Goal: Task Accomplishment & Management: Manage account settings

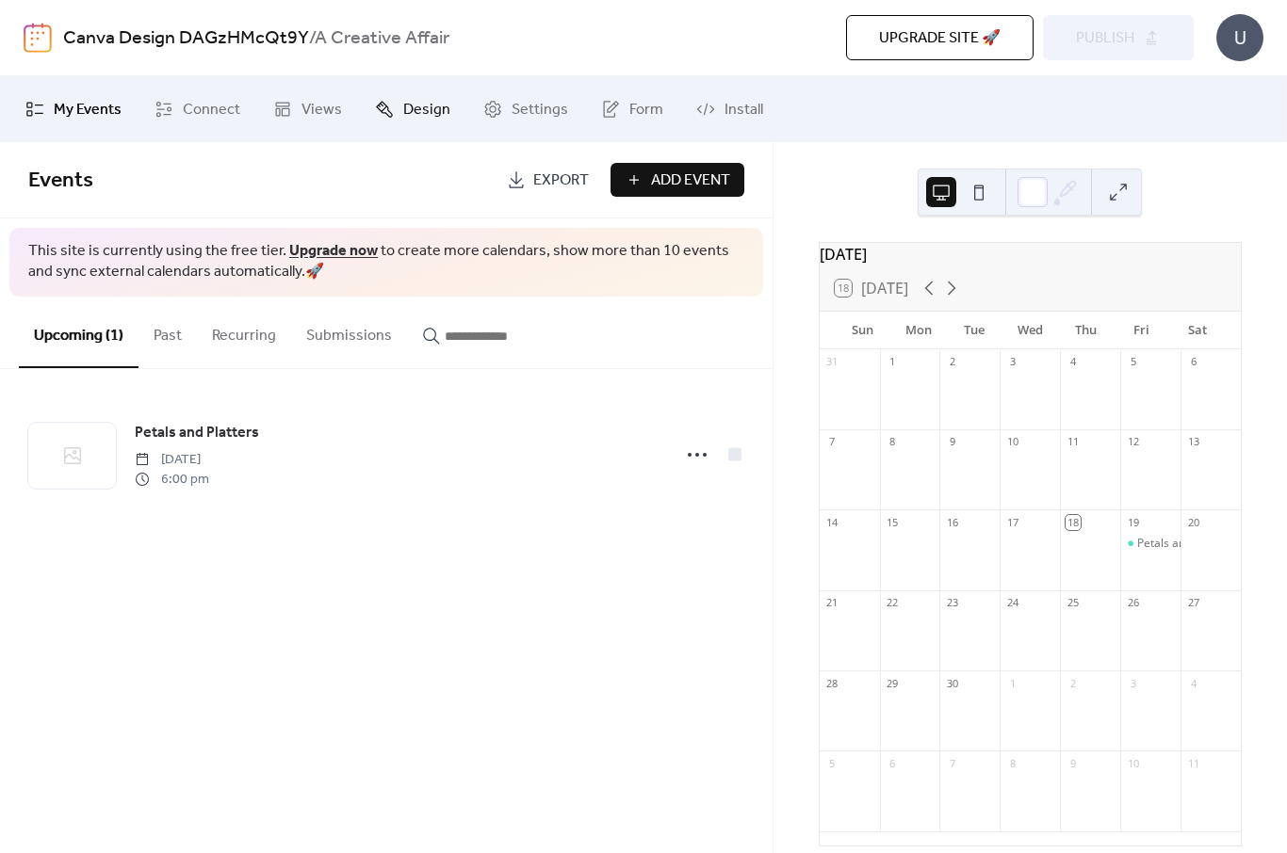
click at [430, 118] on span "Design" at bounding box center [426, 110] width 47 height 23
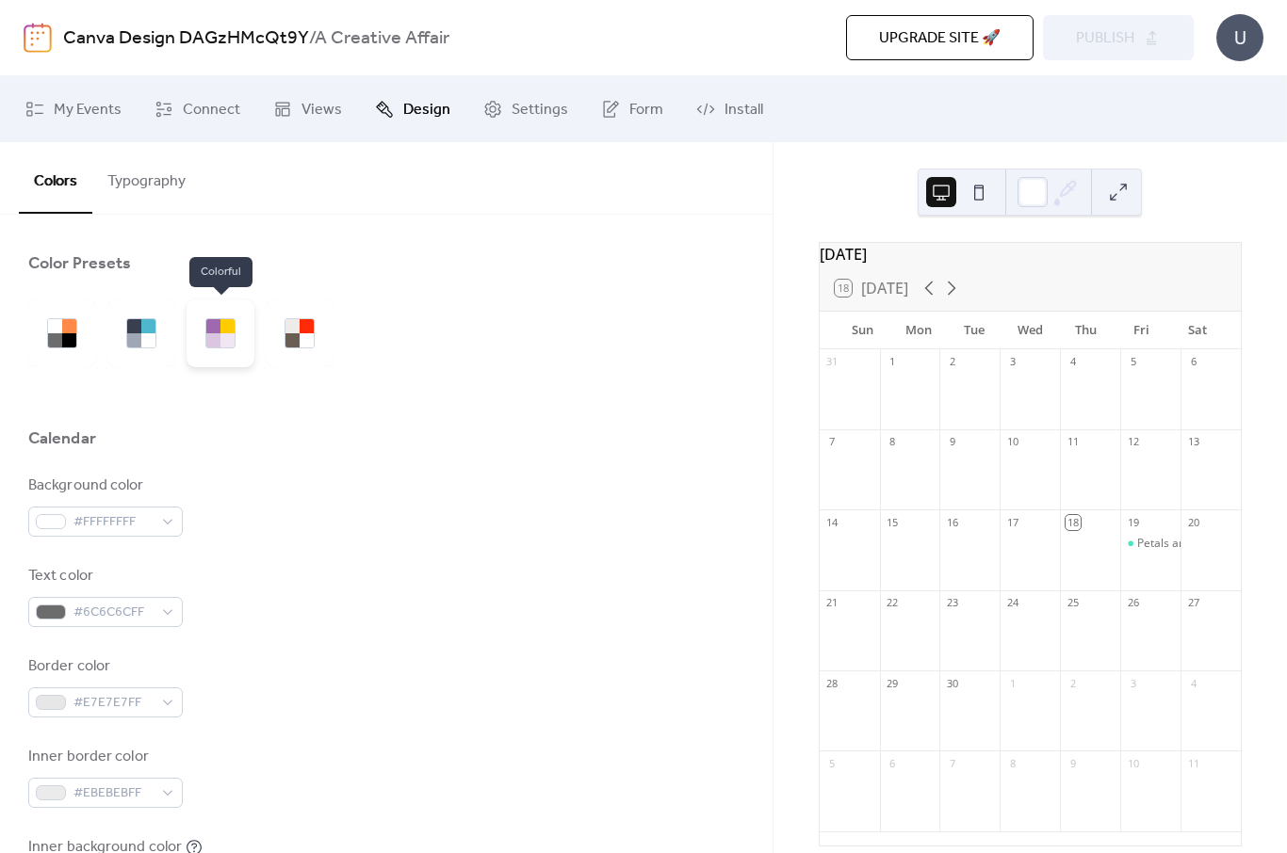
click at [218, 335] on div at bounding box center [213, 340] width 14 height 14
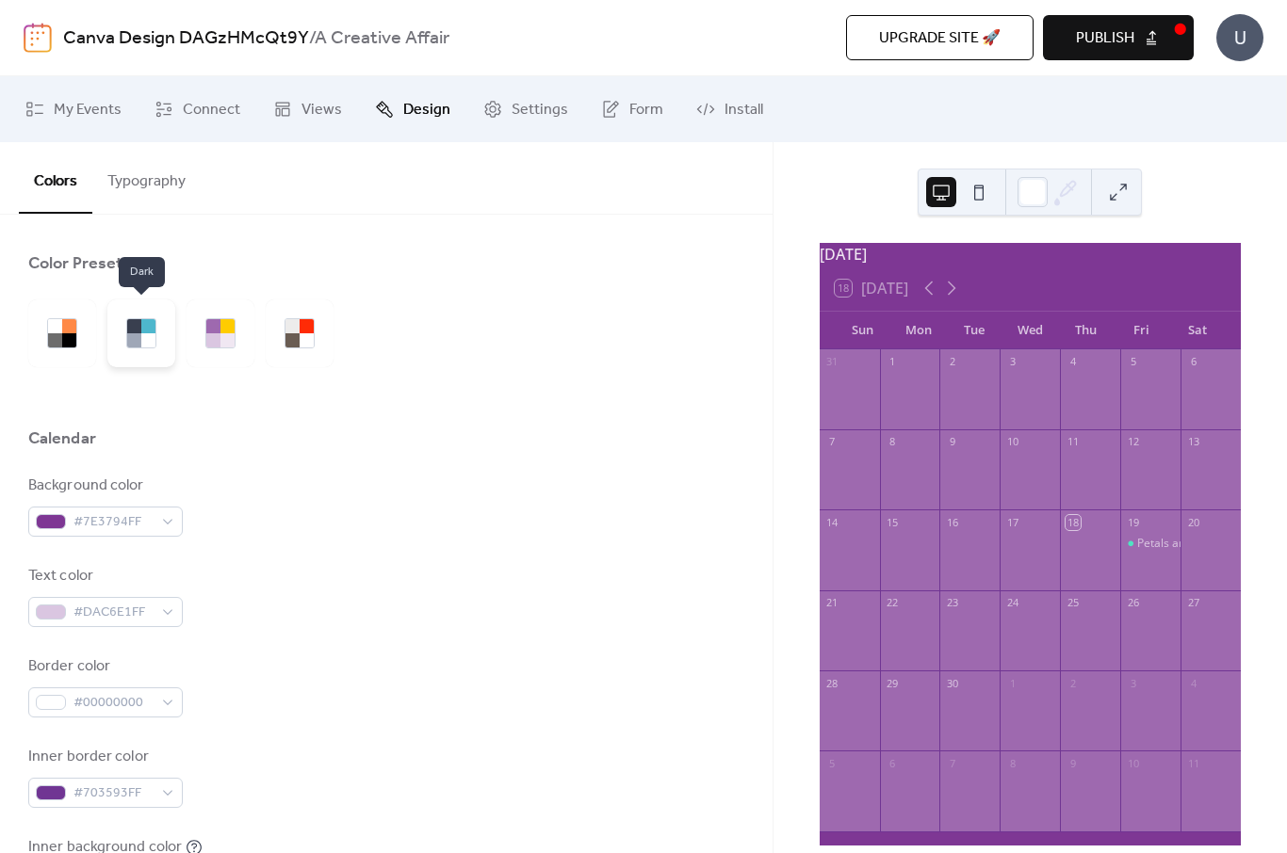
click at [154, 342] on div at bounding box center [148, 340] width 14 height 14
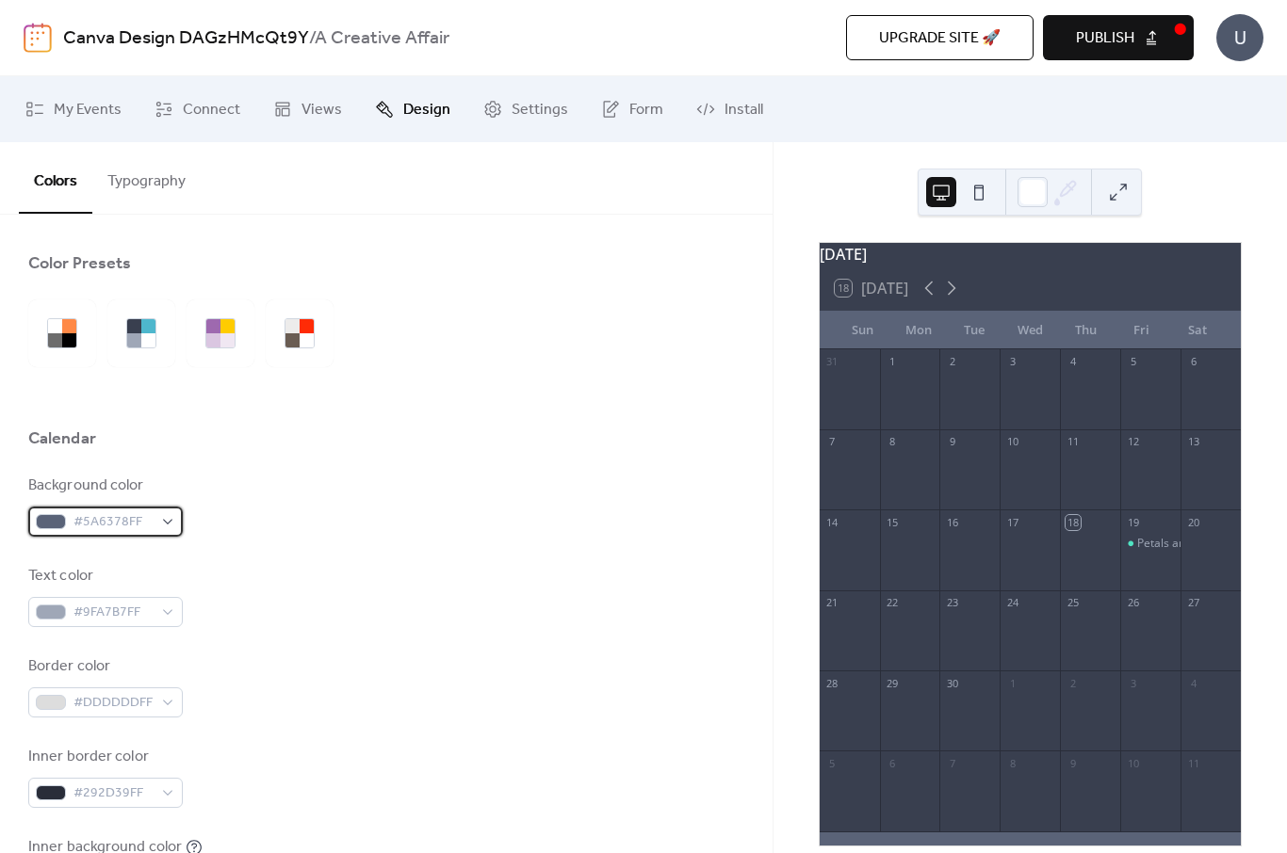
click at [151, 528] on span "#5A6378FF" at bounding box center [112, 523] width 79 height 23
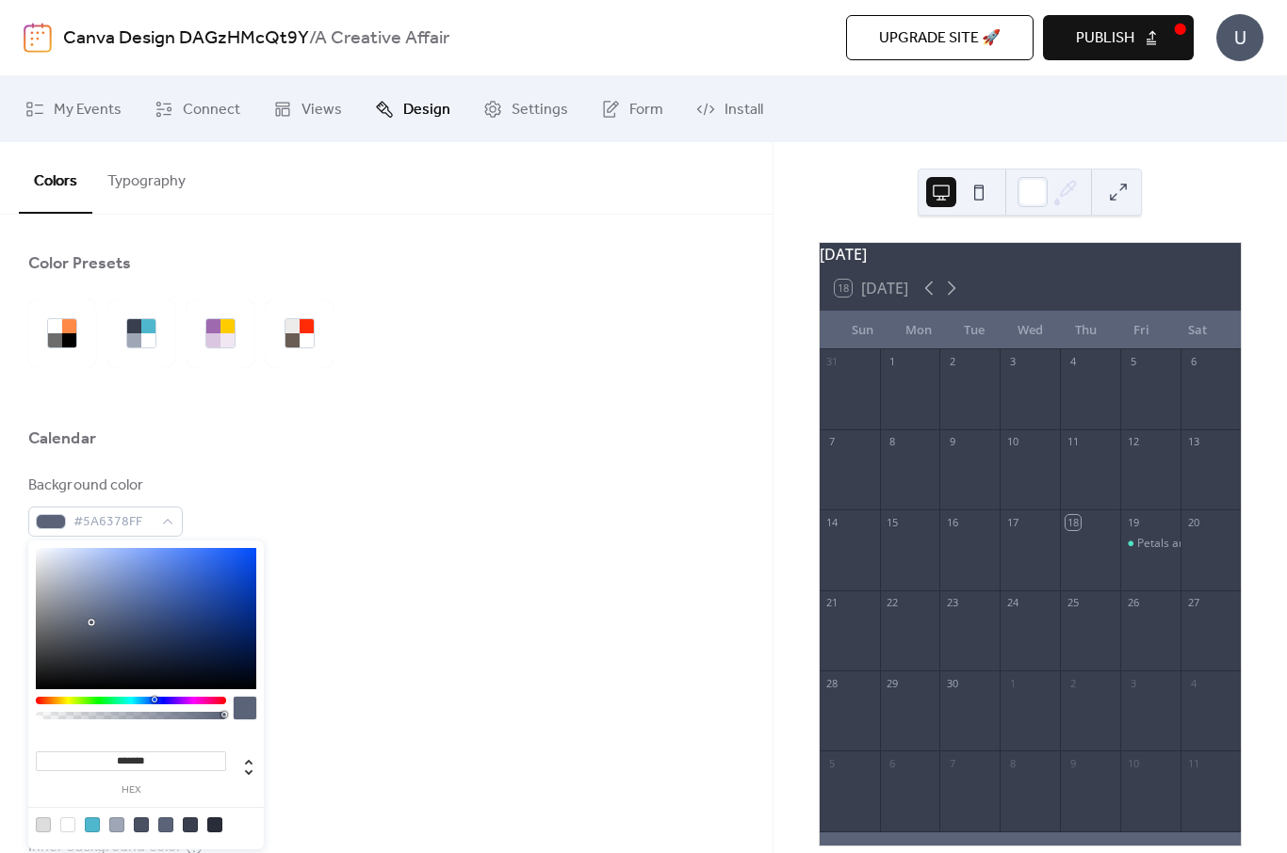
click at [199, 702] on div at bounding box center [131, 701] width 190 height 8
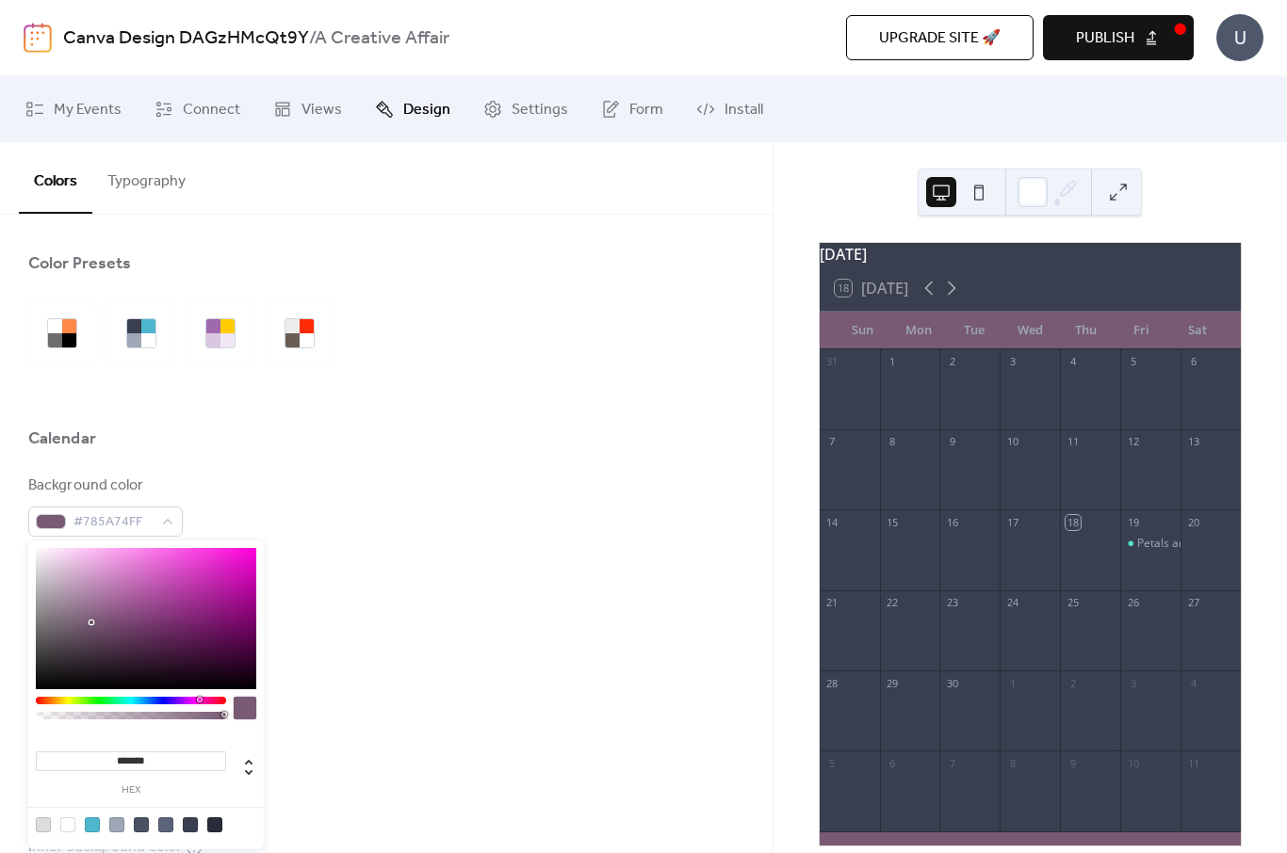
type input "*******"
click at [171, 556] on div at bounding box center [146, 618] width 220 height 141
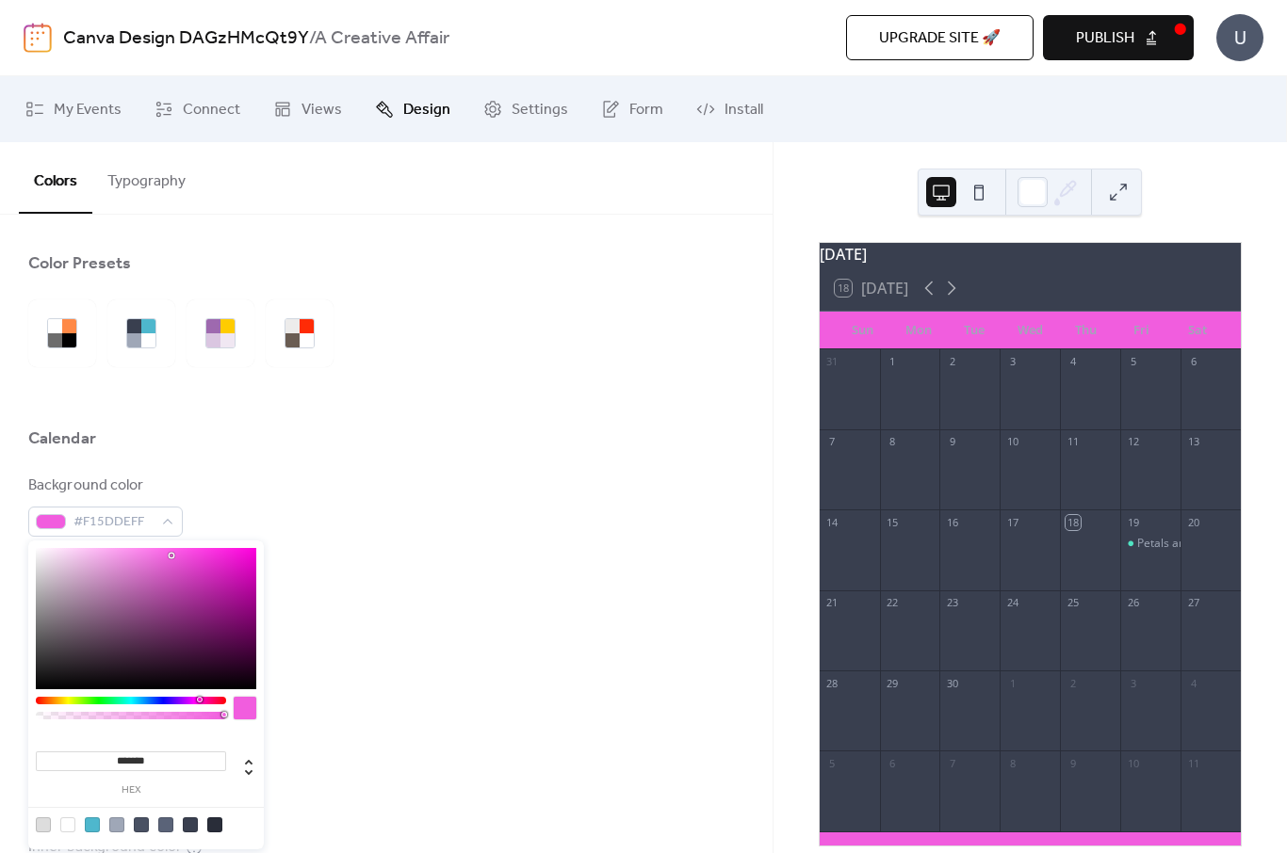
click at [385, 566] on div "Text color #9FA7B7FF" at bounding box center [386, 596] width 716 height 62
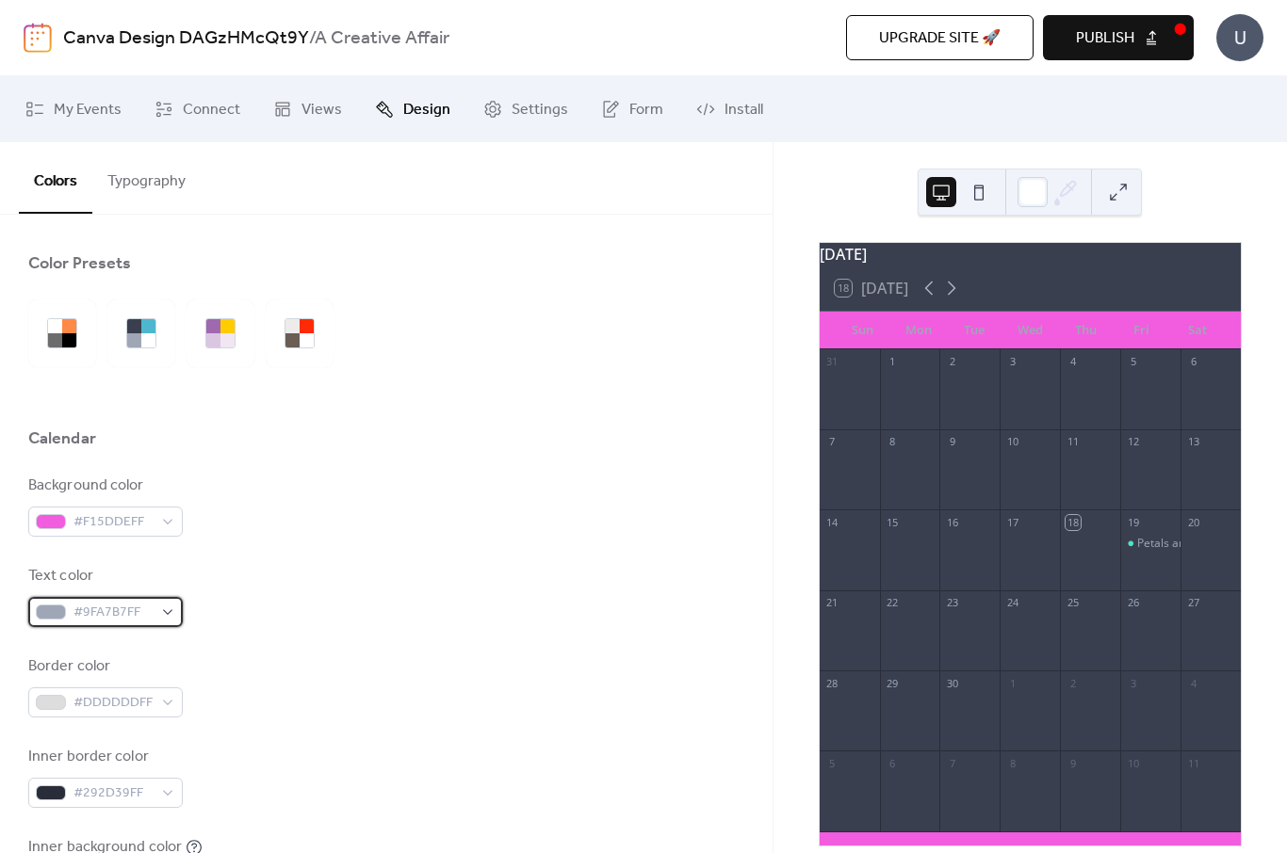
click at [156, 613] on div "#9FA7B7FF" at bounding box center [105, 612] width 154 height 30
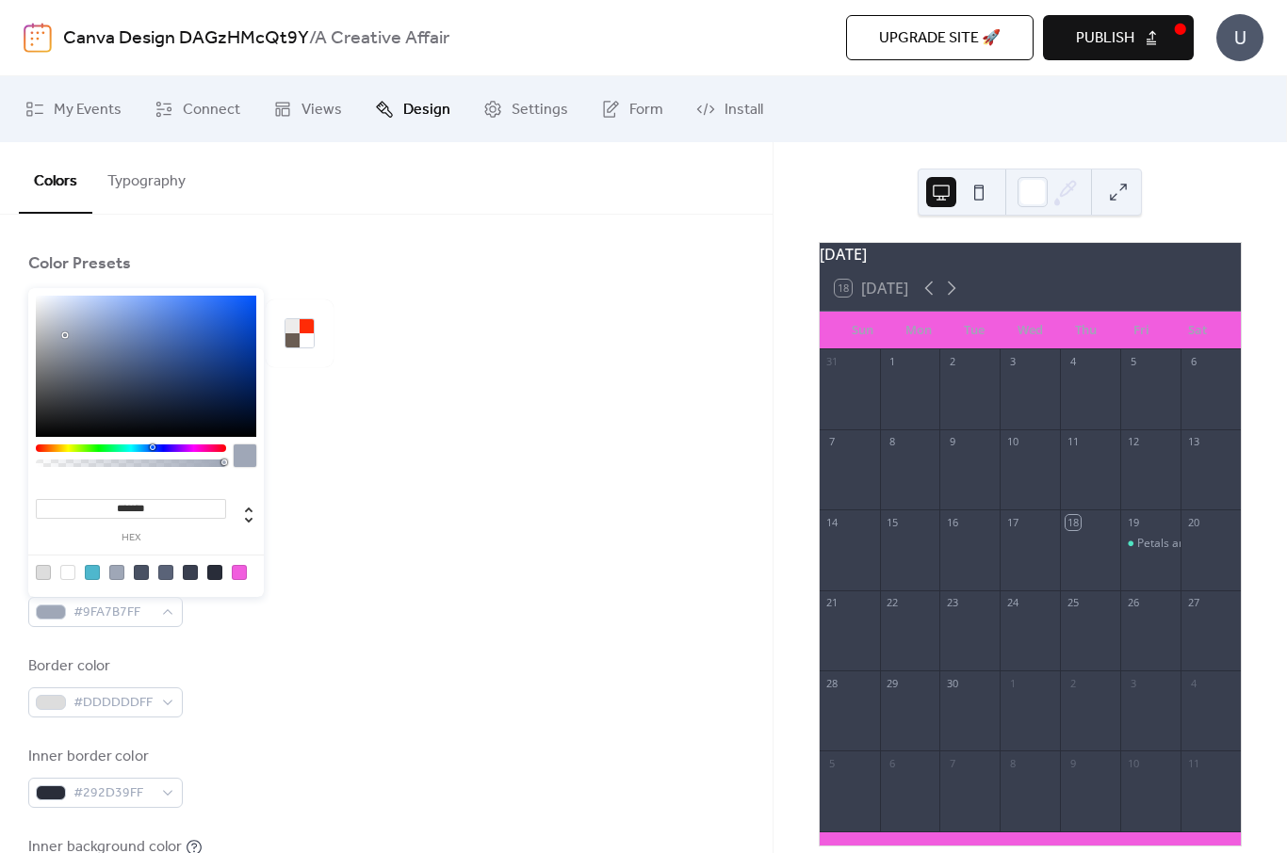
click at [70, 574] on div at bounding box center [67, 572] width 15 height 15
type input "*******"
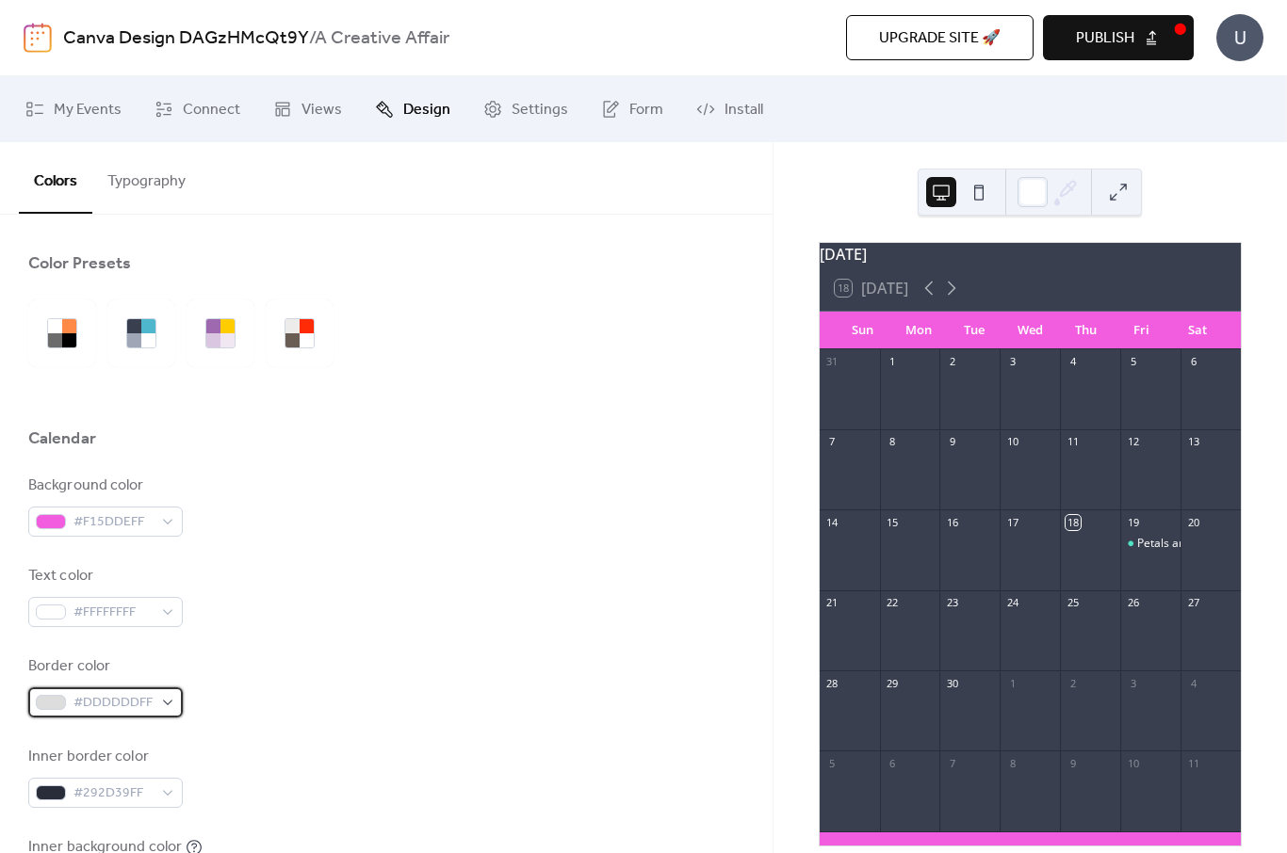
click at [146, 705] on span "#DDDDDDFF" at bounding box center [112, 703] width 79 height 23
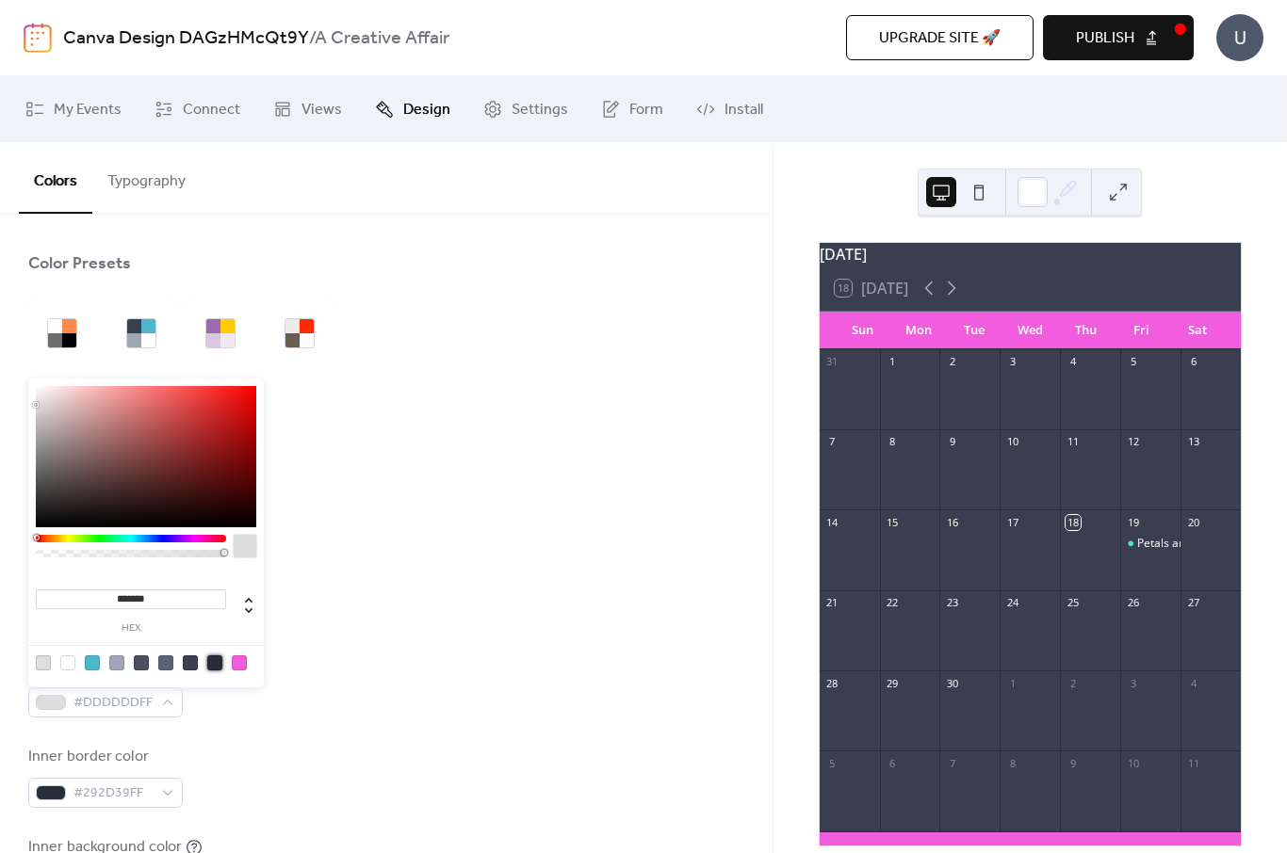
click at [217, 663] on div at bounding box center [214, 663] width 15 height 15
type input "*******"
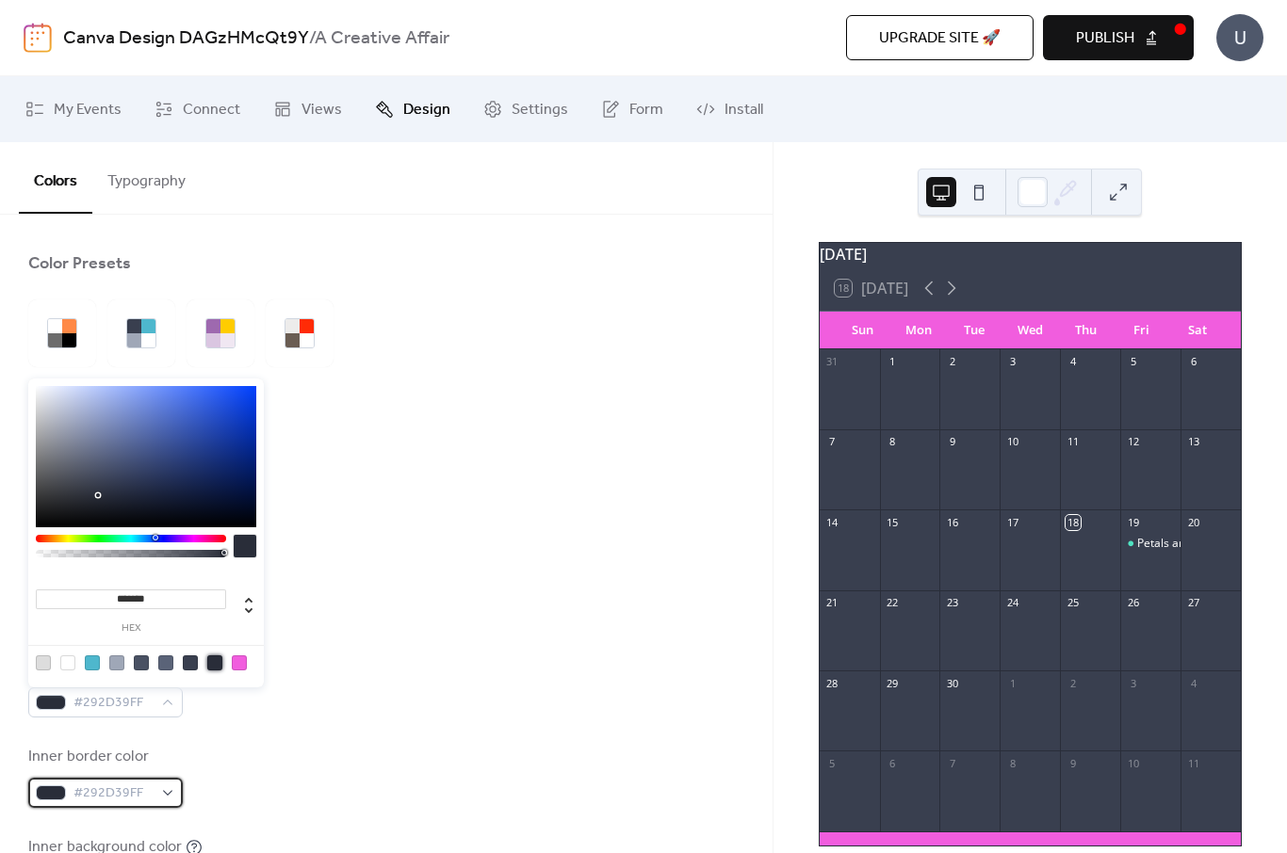
click at [134, 794] on span "#292D39FF" at bounding box center [112, 794] width 79 height 23
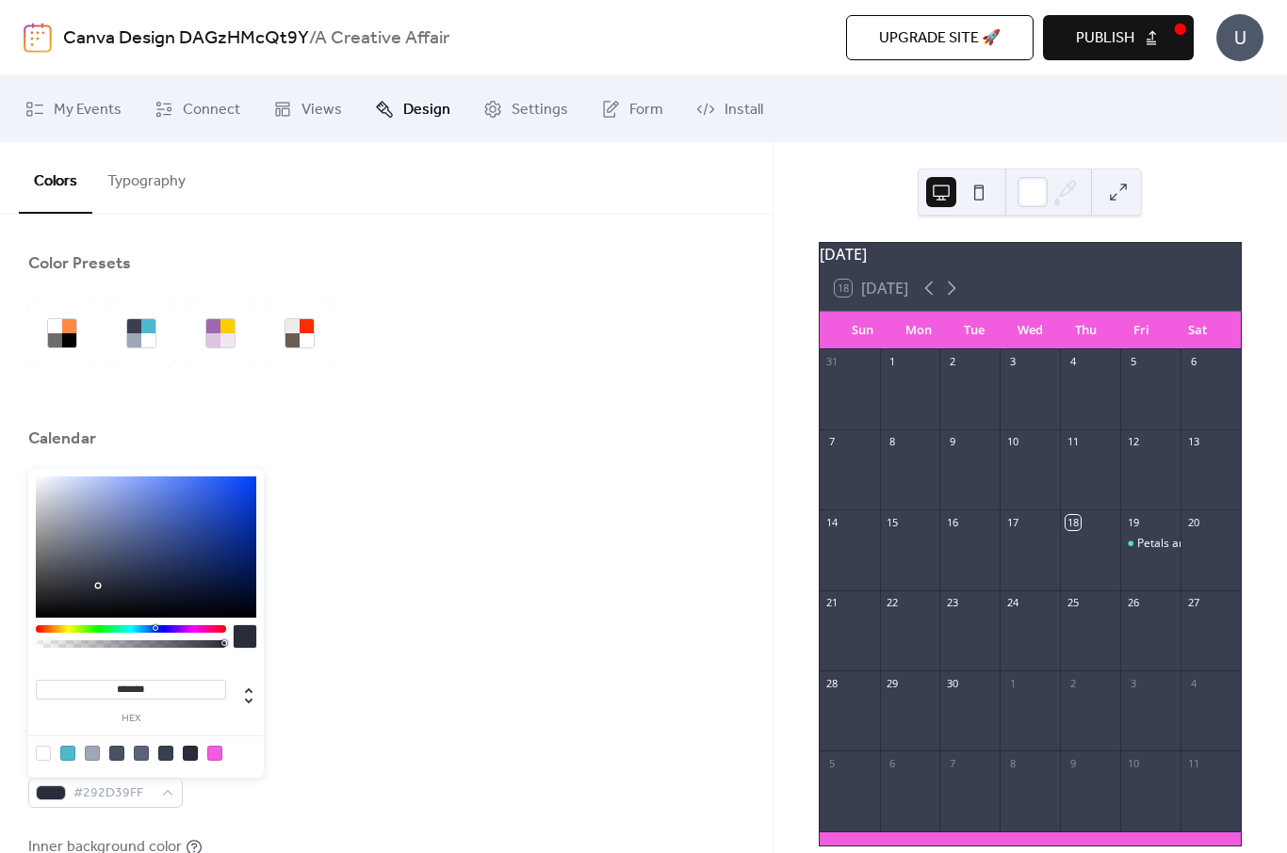
click at [187, 626] on div at bounding box center [131, 630] width 190 height 8
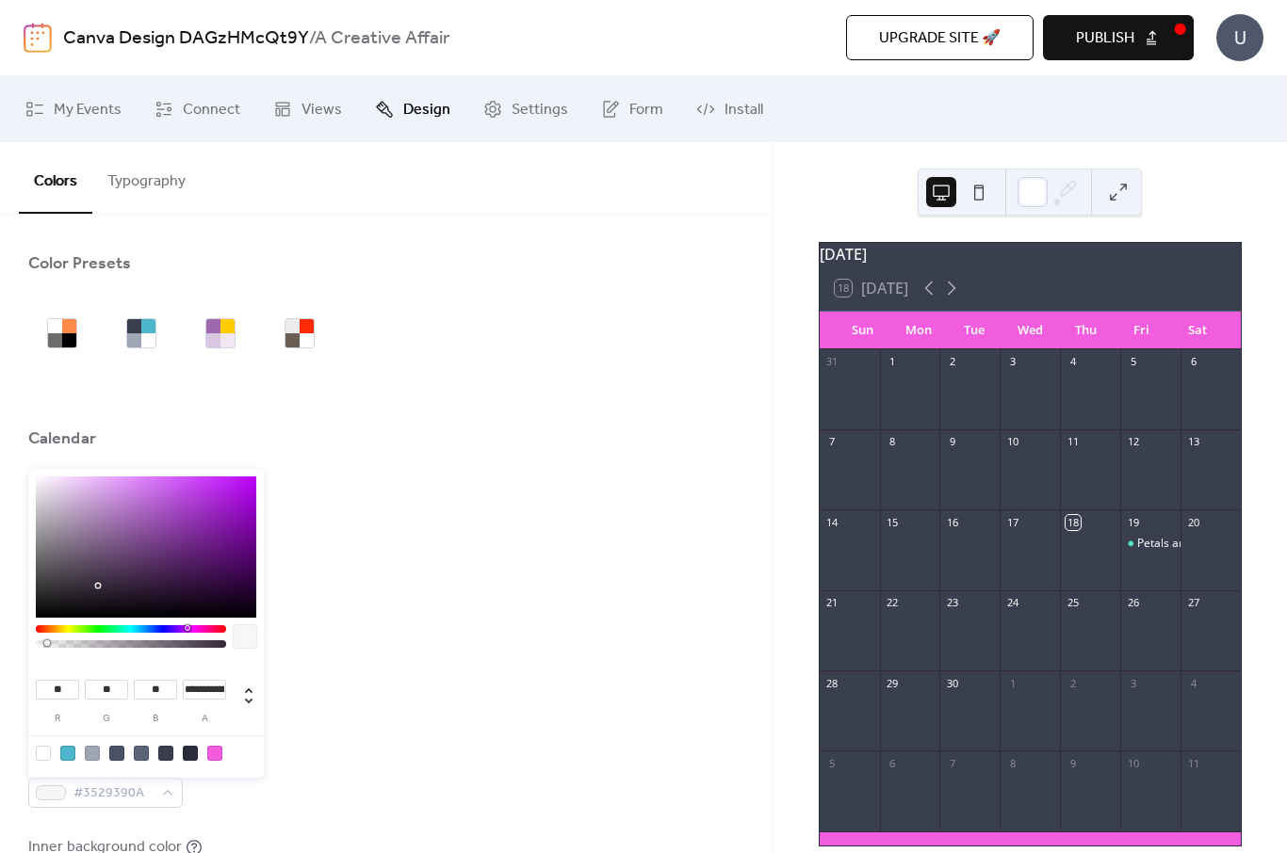
click at [45, 643] on div at bounding box center [131, 645] width 185 height 8
click at [46, 756] on div at bounding box center [43, 753] width 15 height 15
type input "***"
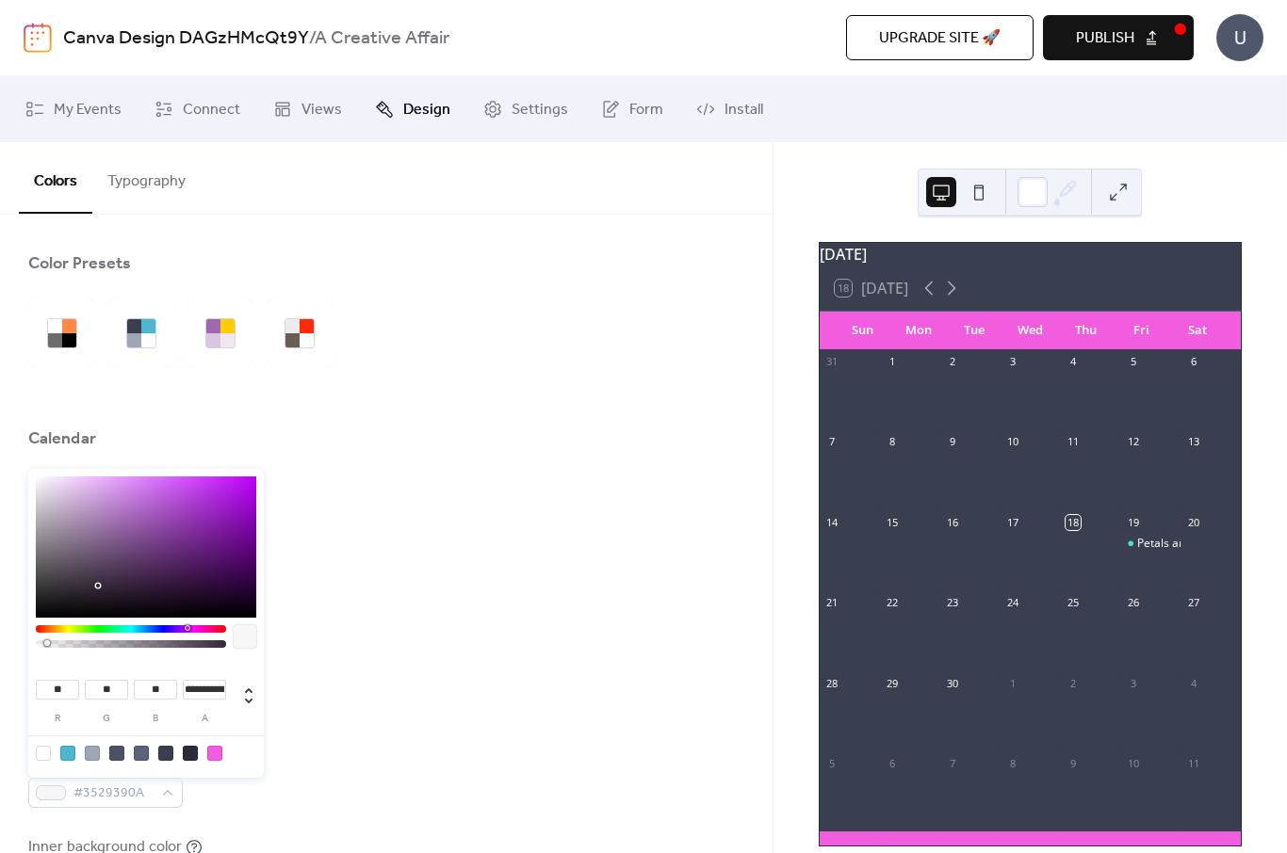
type input "*"
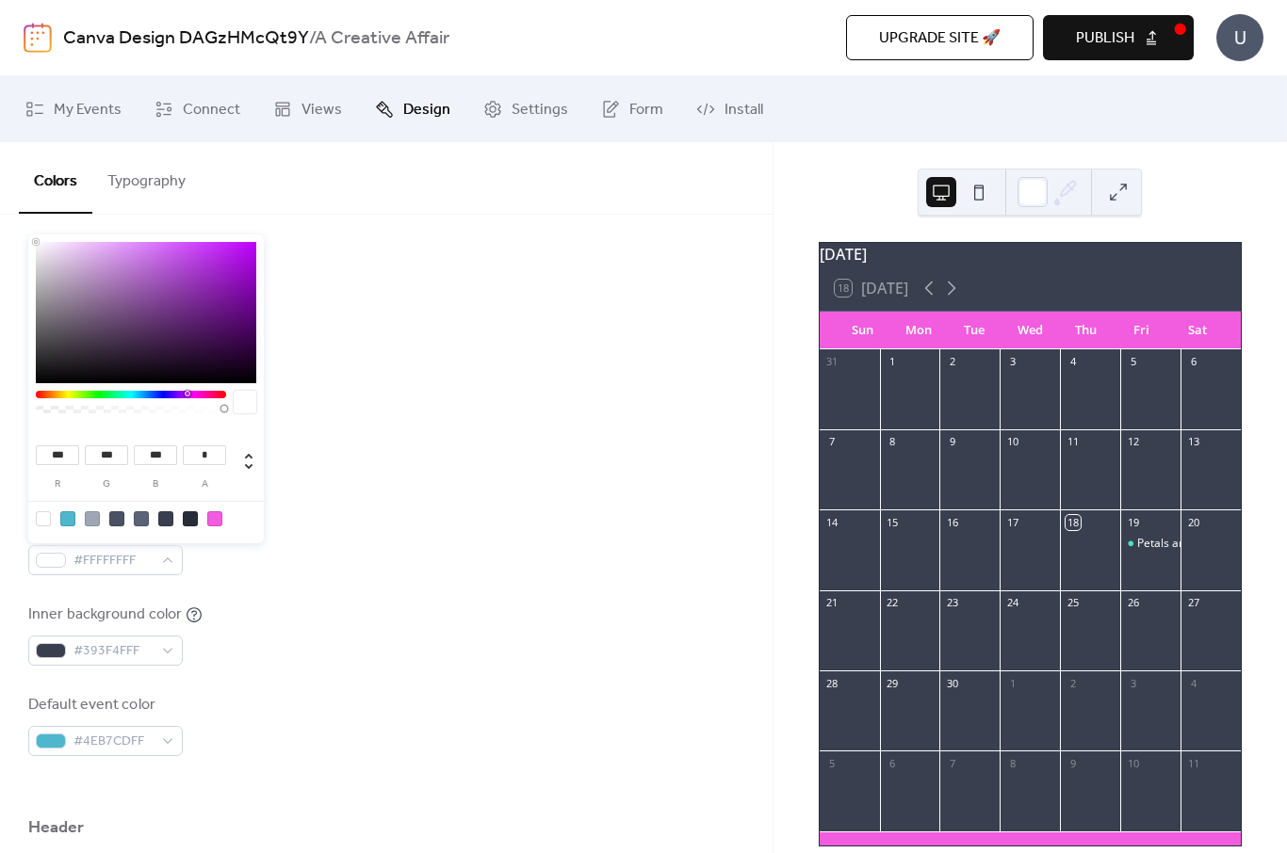
scroll to position [235, 0]
click at [169, 651] on div "#393F4FFF" at bounding box center [105, 649] width 154 height 30
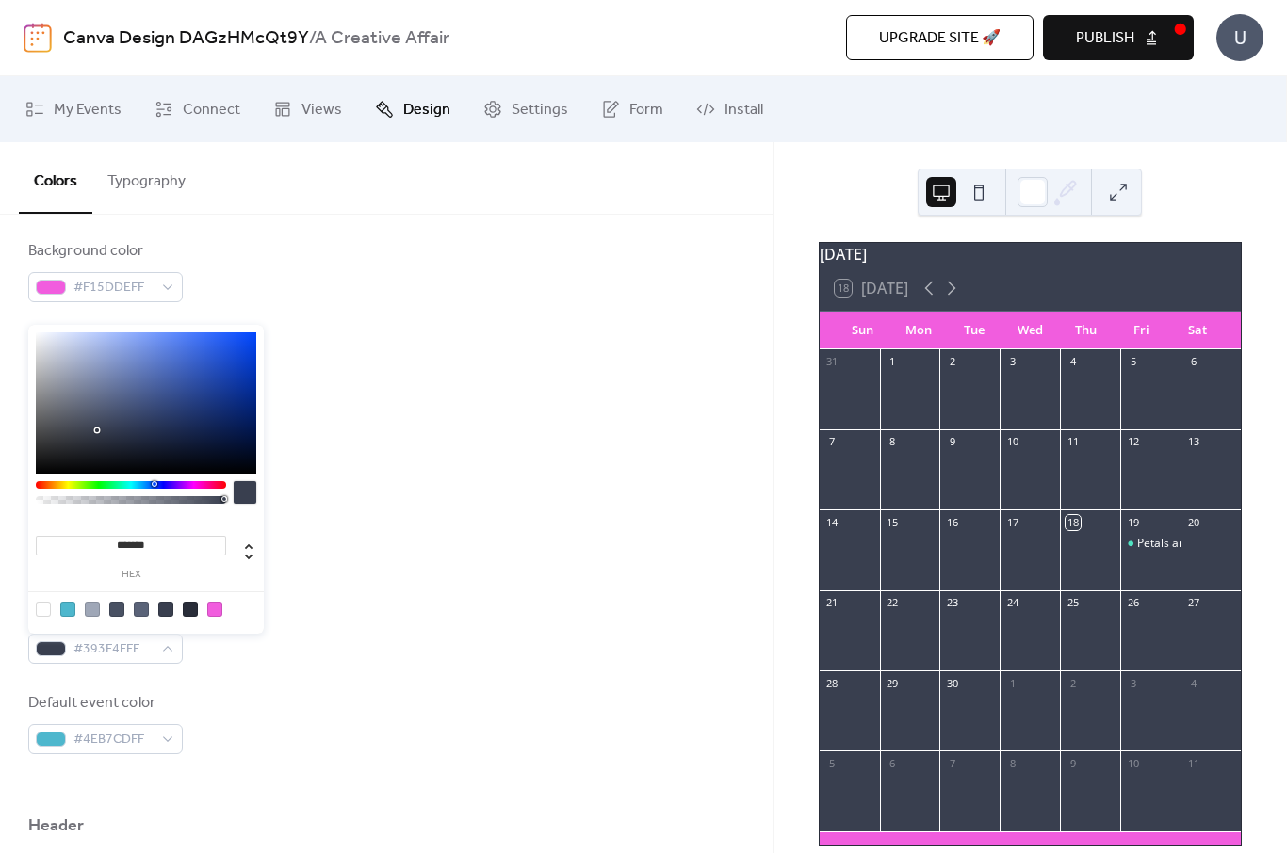
click at [190, 487] on div at bounding box center [131, 485] width 190 height 8
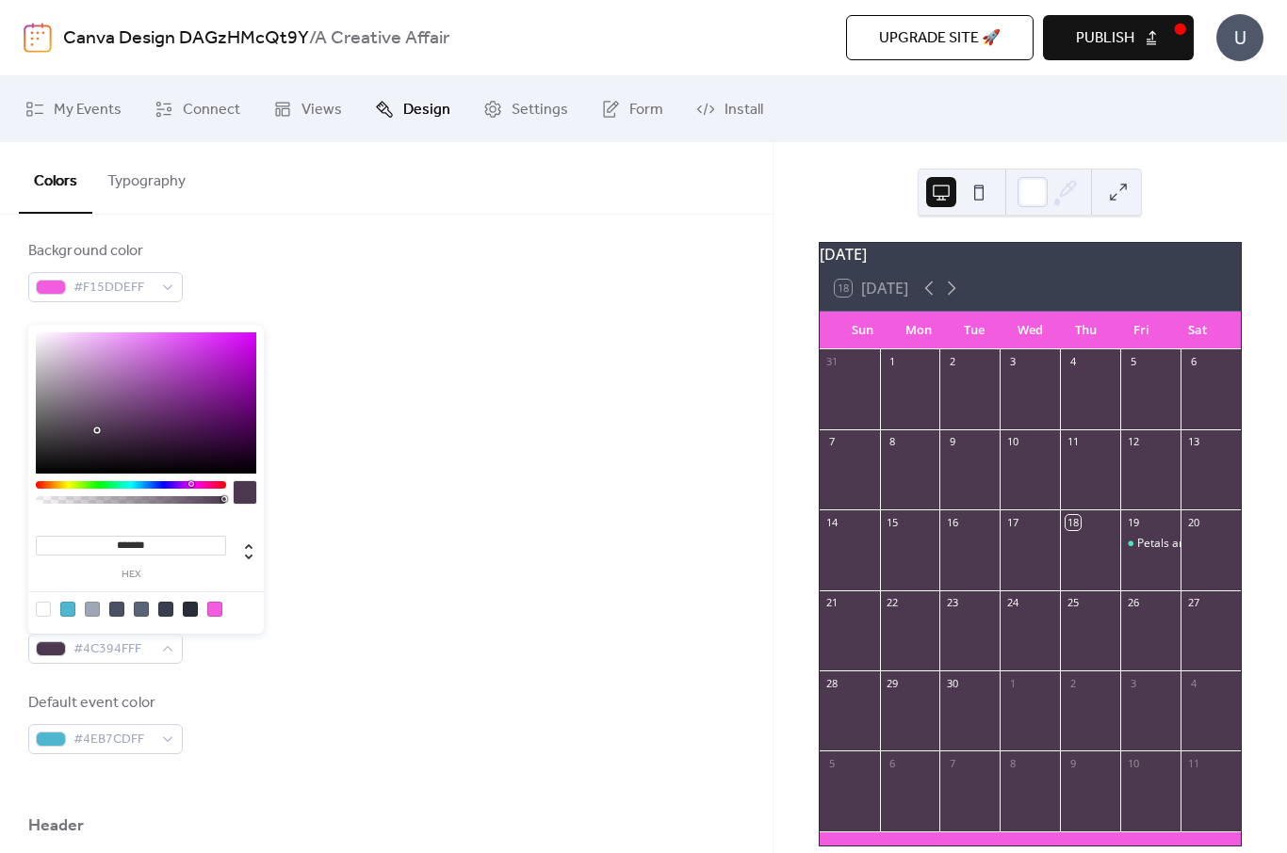
click at [201, 487] on div at bounding box center [131, 485] width 190 height 8
type input "*******"
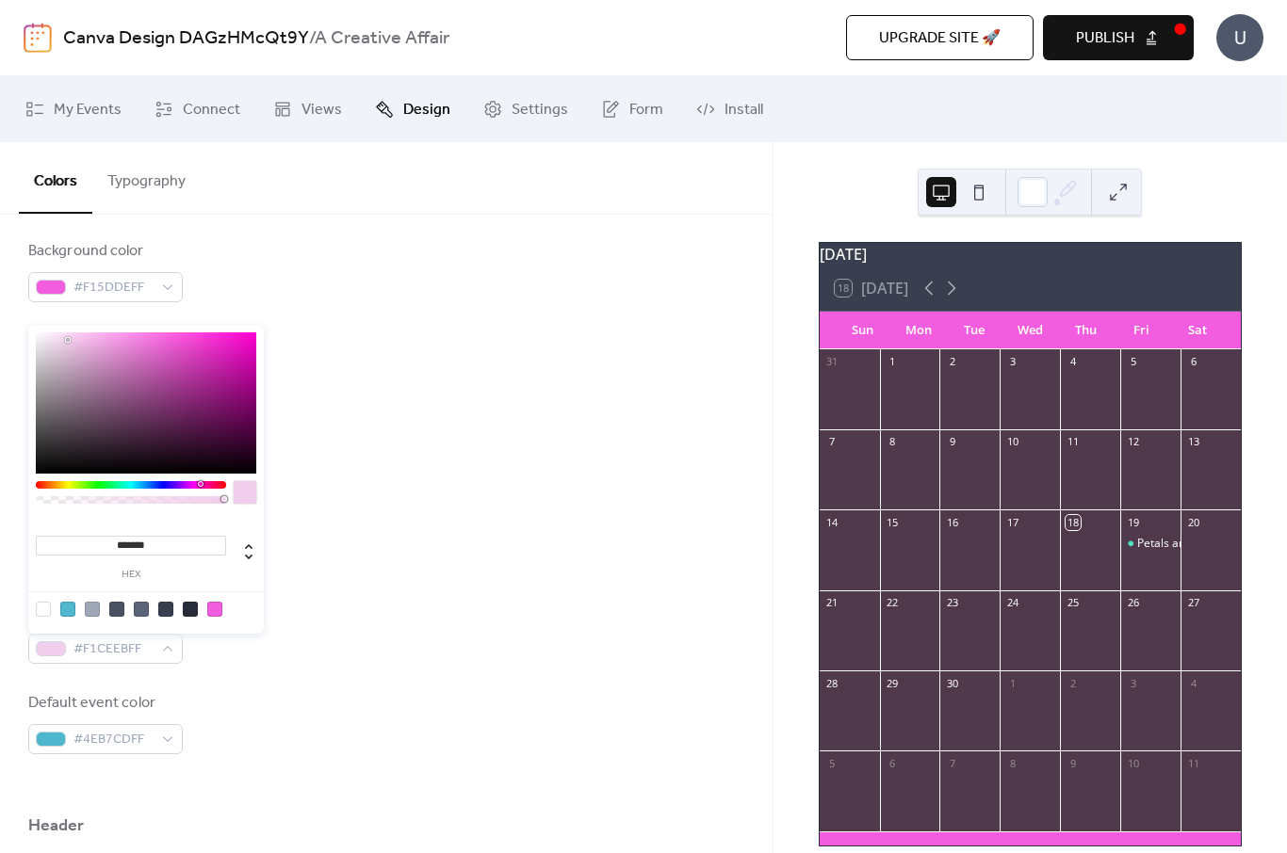
click at [68, 340] on div at bounding box center [146, 403] width 220 height 141
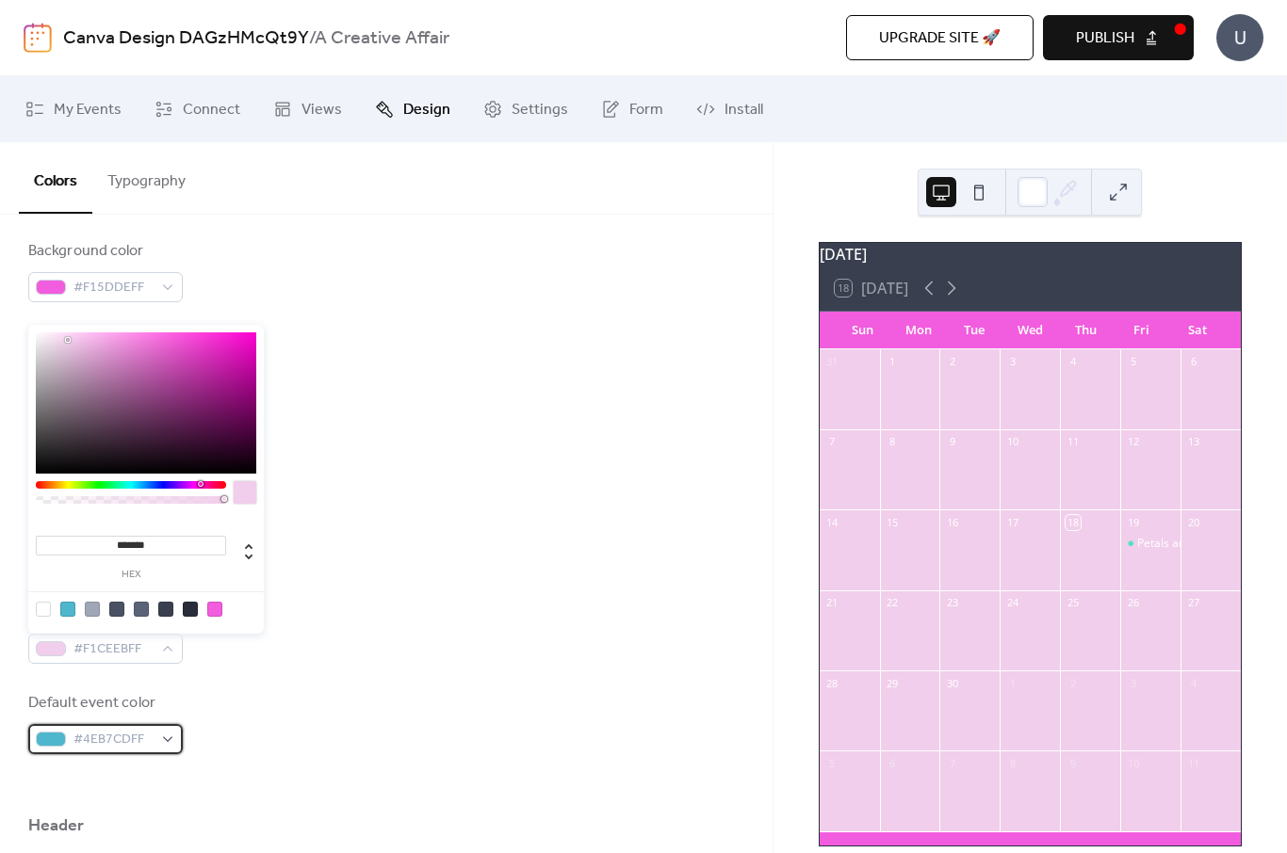
click at [163, 740] on div "#4EB7CDFF" at bounding box center [105, 739] width 154 height 30
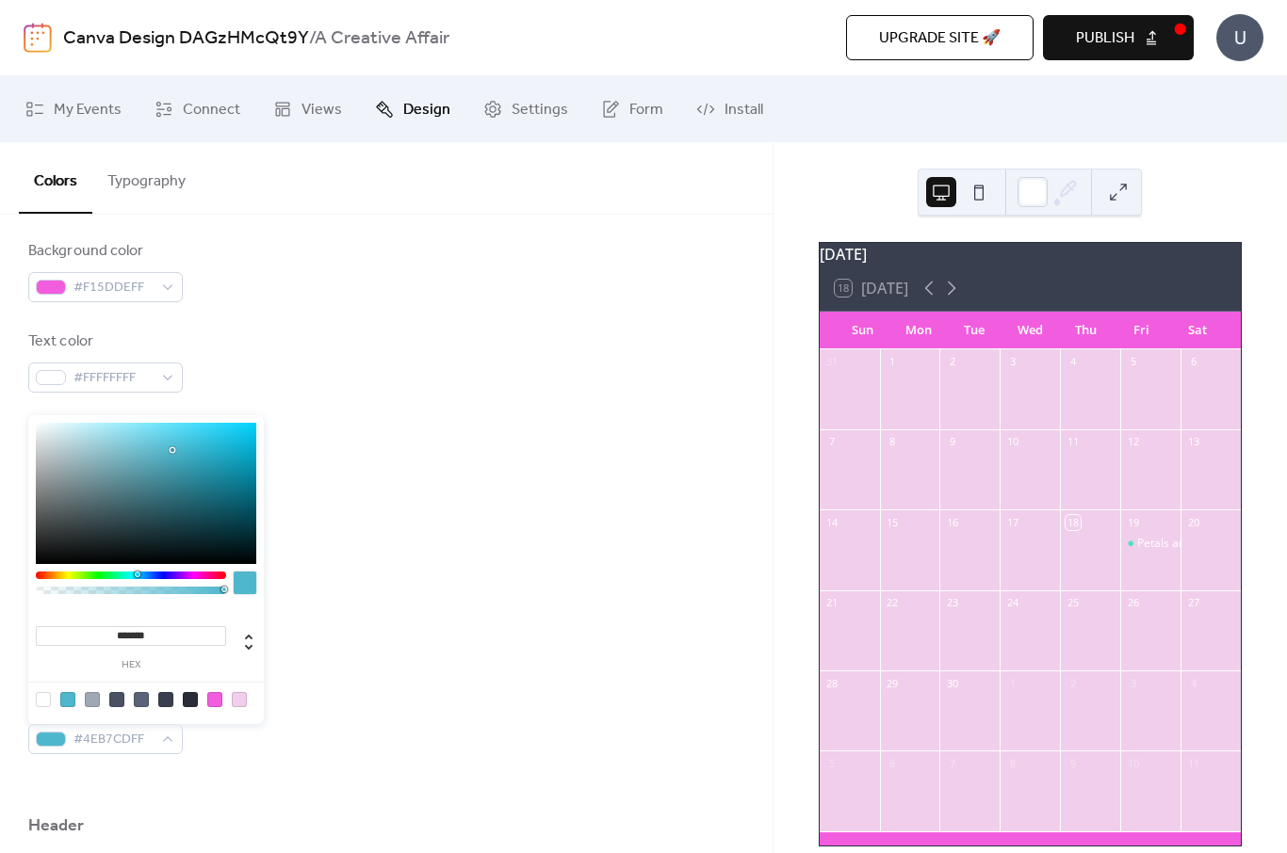
click at [243, 702] on div at bounding box center [239, 699] width 15 height 15
type input "*******"
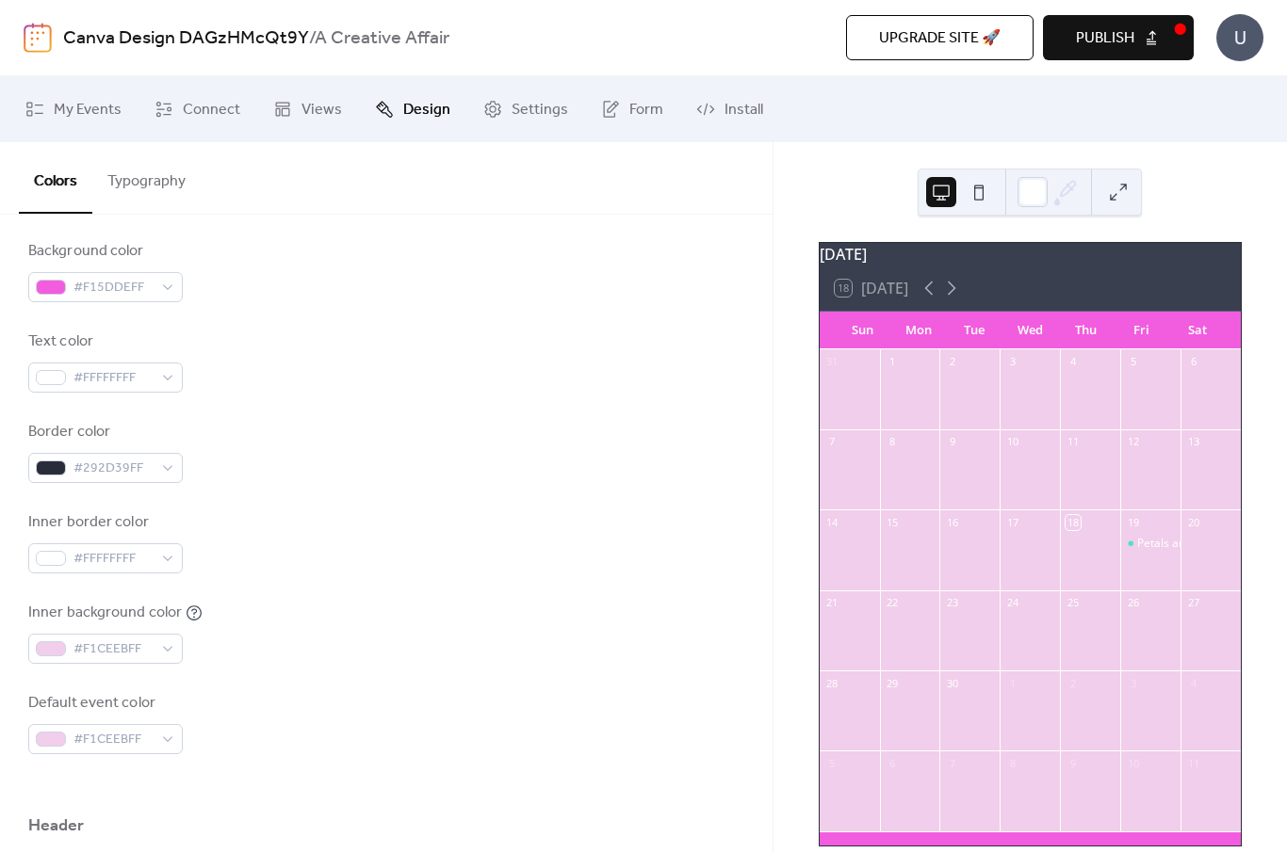
click at [416, 658] on div "Inner background color #F1CEEBFF" at bounding box center [386, 633] width 716 height 62
click at [163, 739] on div "#F1CEEBFF" at bounding box center [105, 739] width 154 height 30
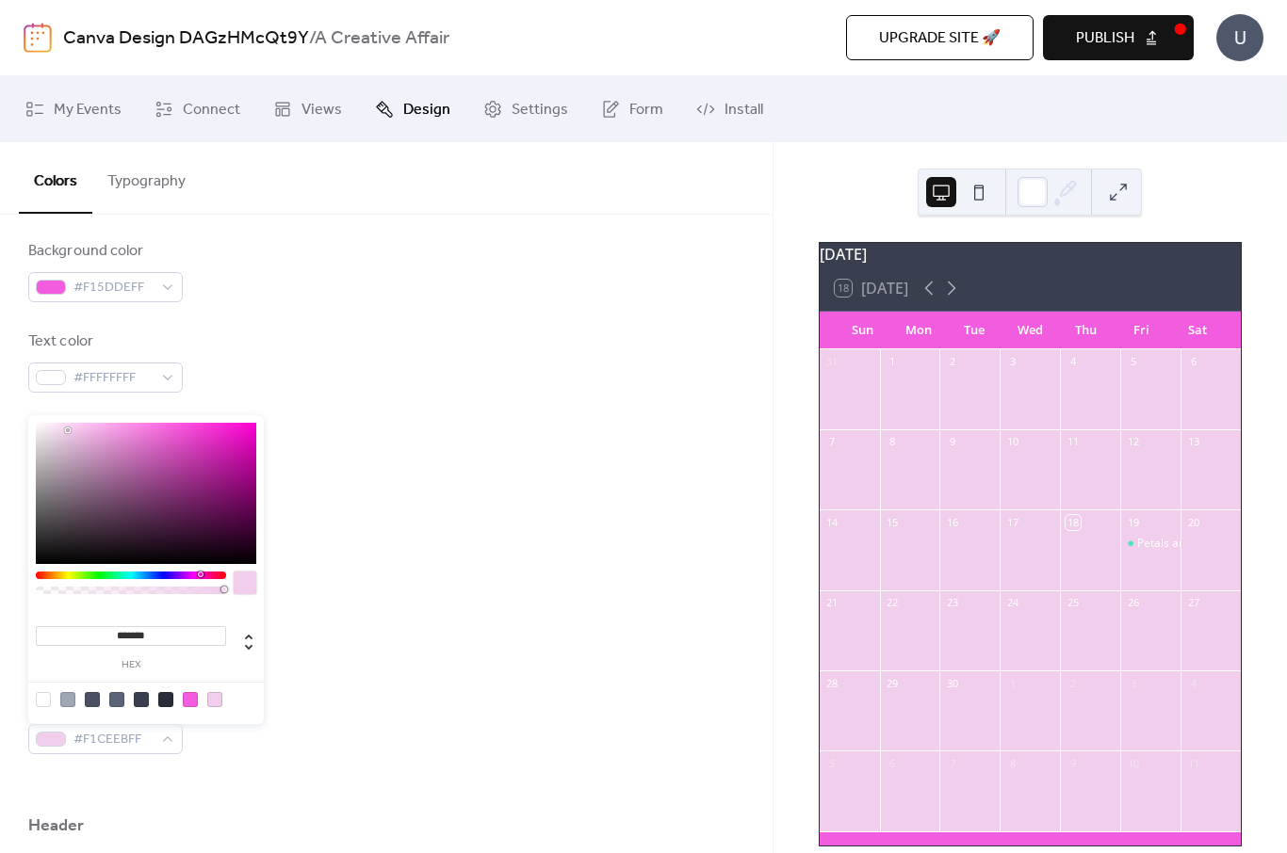
click at [132, 576] on div at bounding box center [131, 576] width 190 height 8
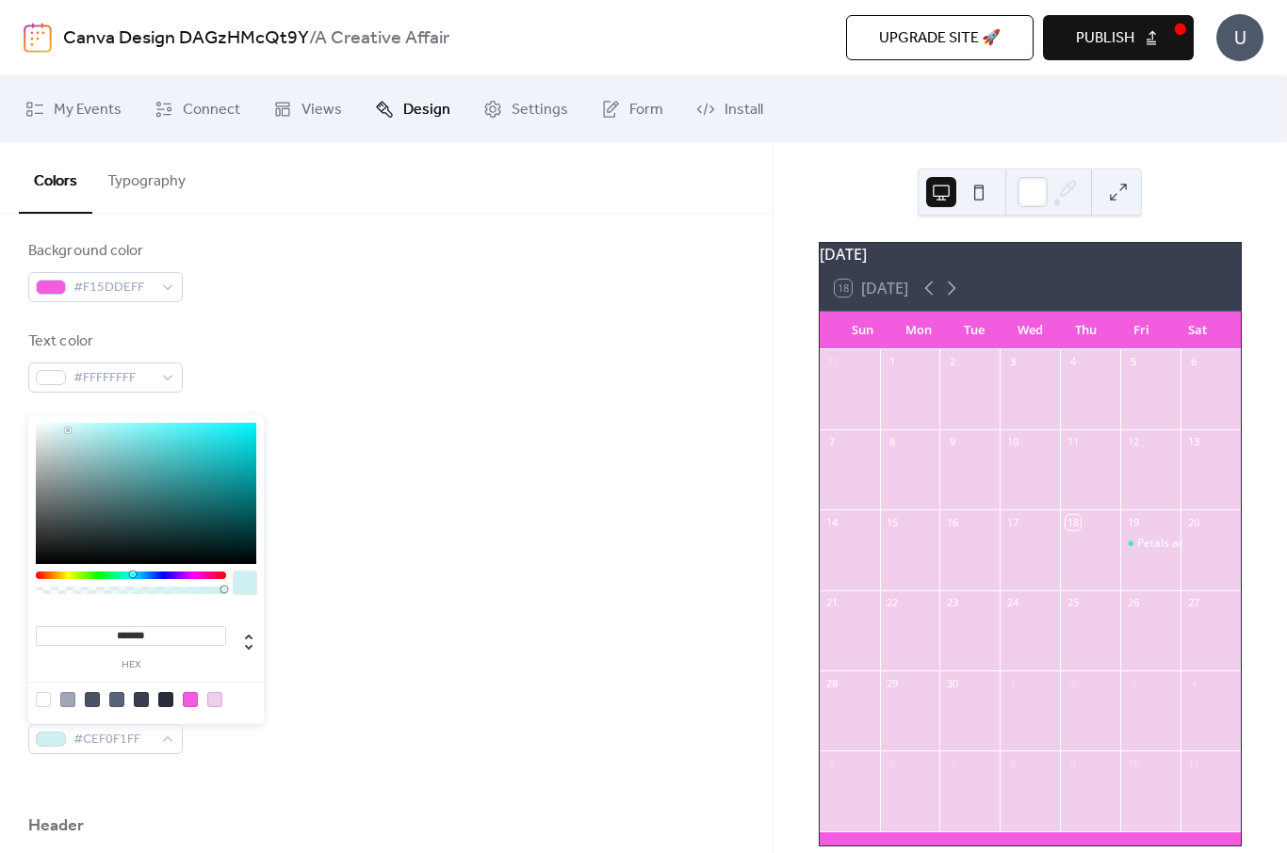
type input "*******"
click at [243, 431] on div at bounding box center [146, 493] width 220 height 141
click at [401, 537] on div "Inner border color #FFFFFFFF" at bounding box center [386, 543] width 716 height 62
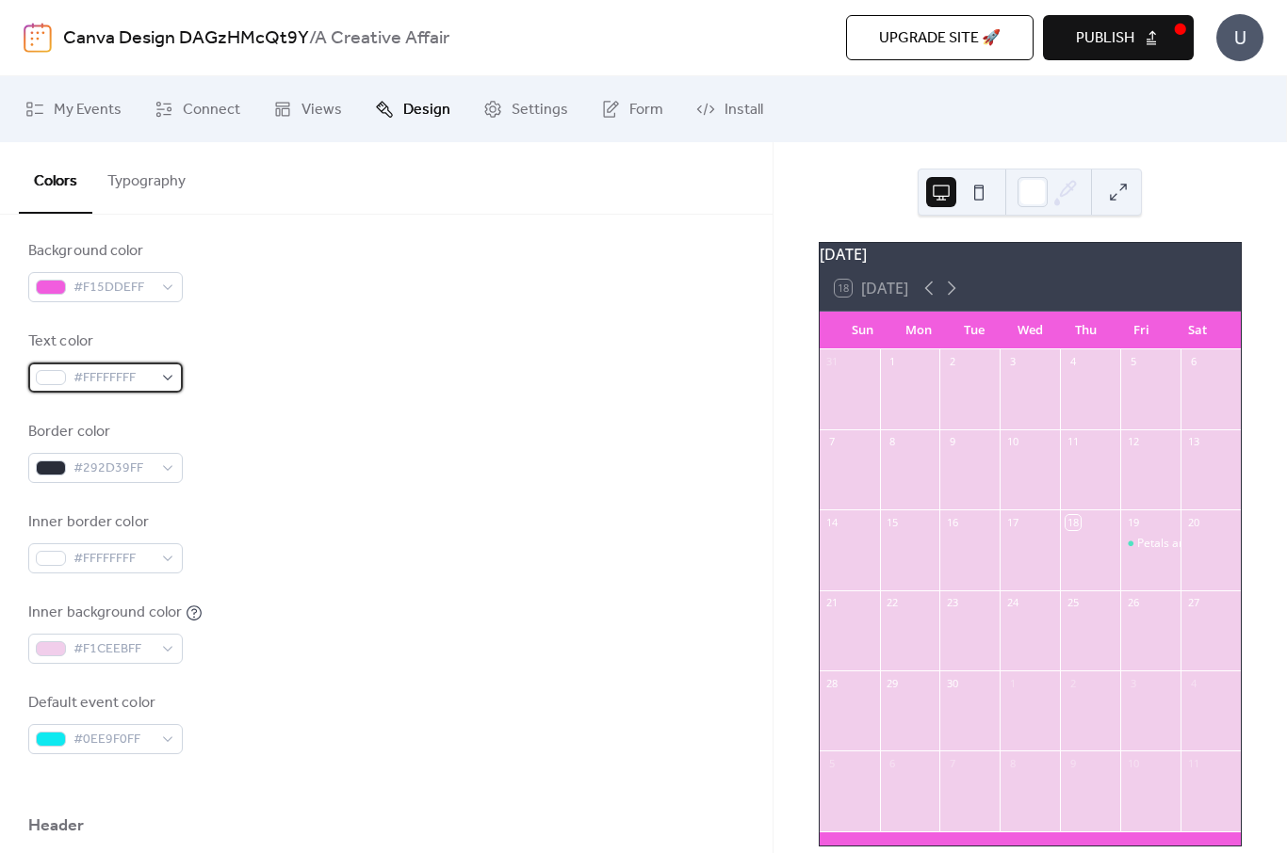
click at [167, 379] on div "#FFFFFFFF" at bounding box center [105, 378] width 154 height 30
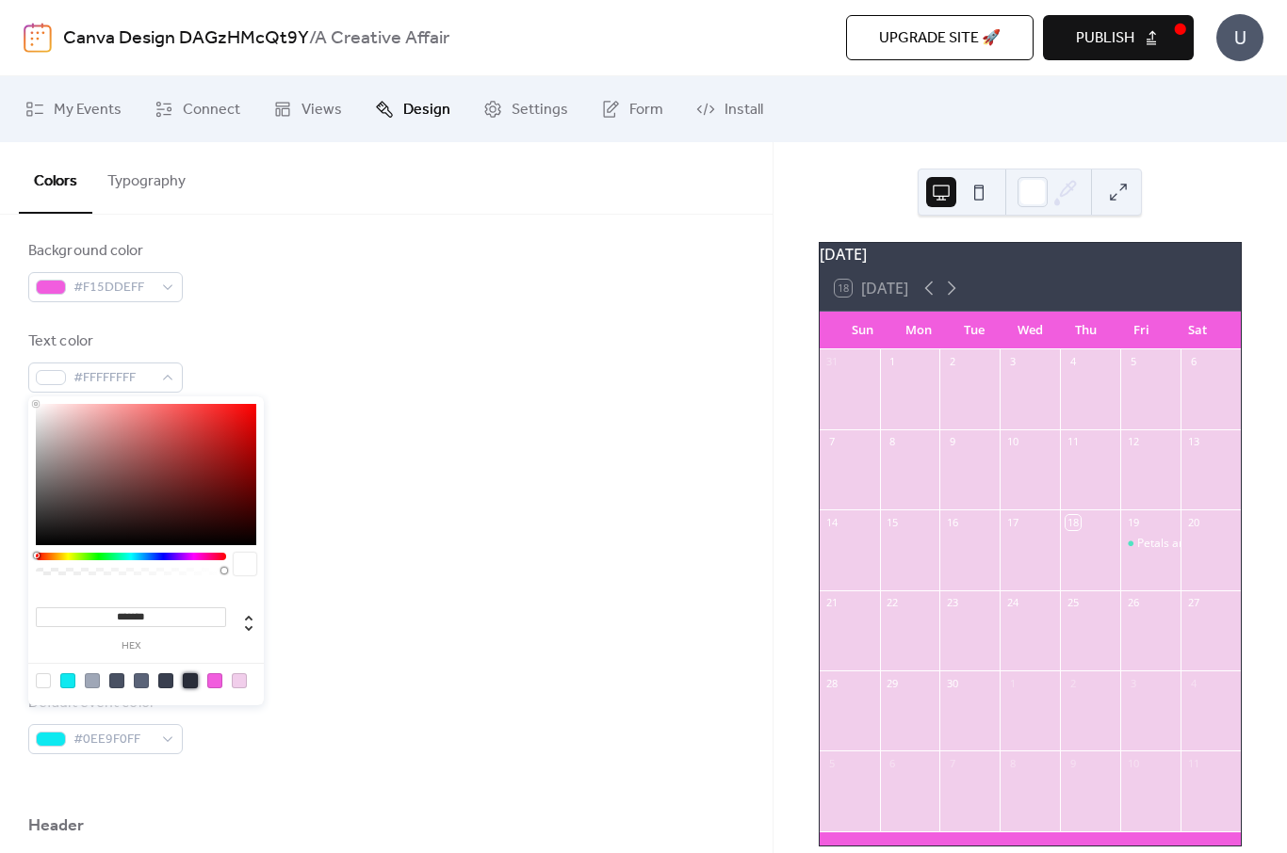
click at [195, 683] on div at bounding box center [190, 681] width 15 height 15
type input "*******"
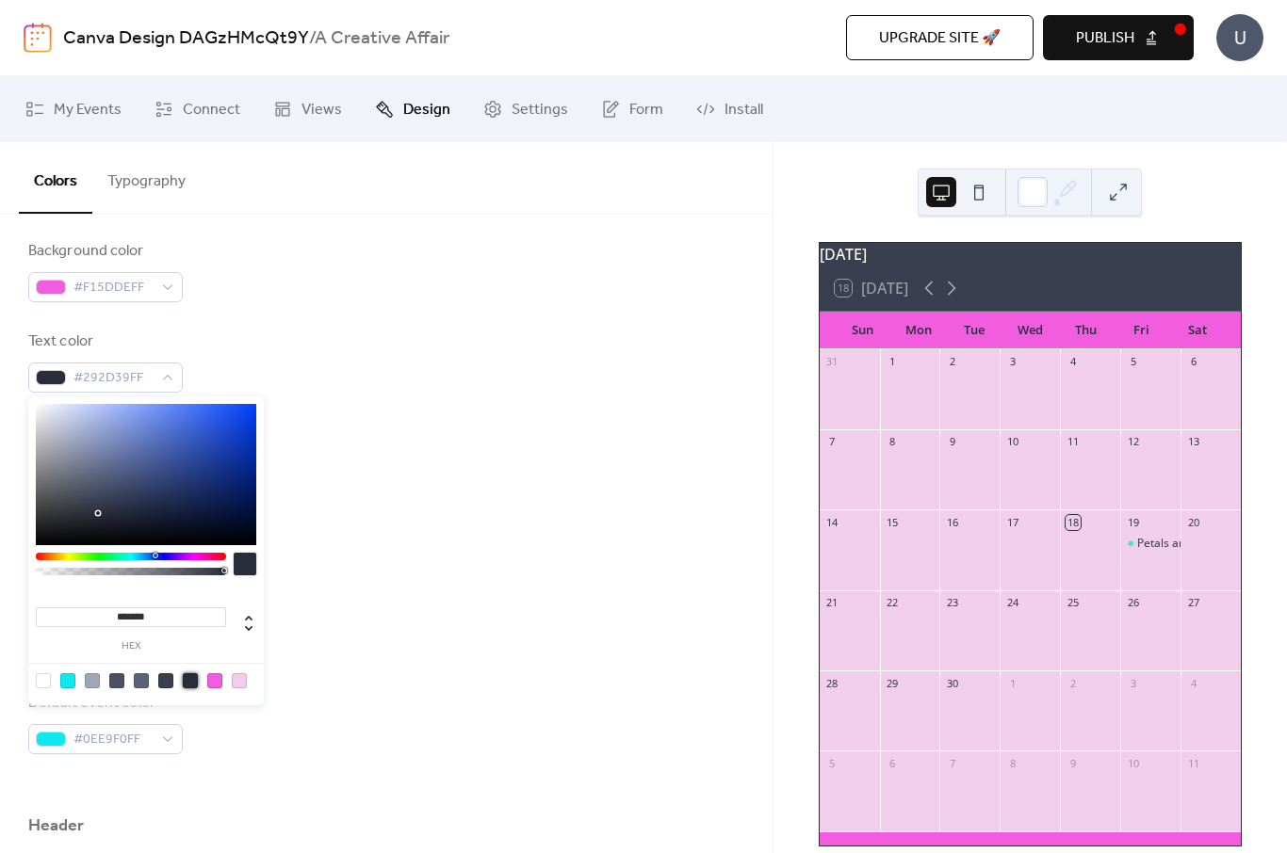
click at [388, 623] on div "Inner background color #F1CEEBFF" at bounding box center [386, 633] width 716 height 62
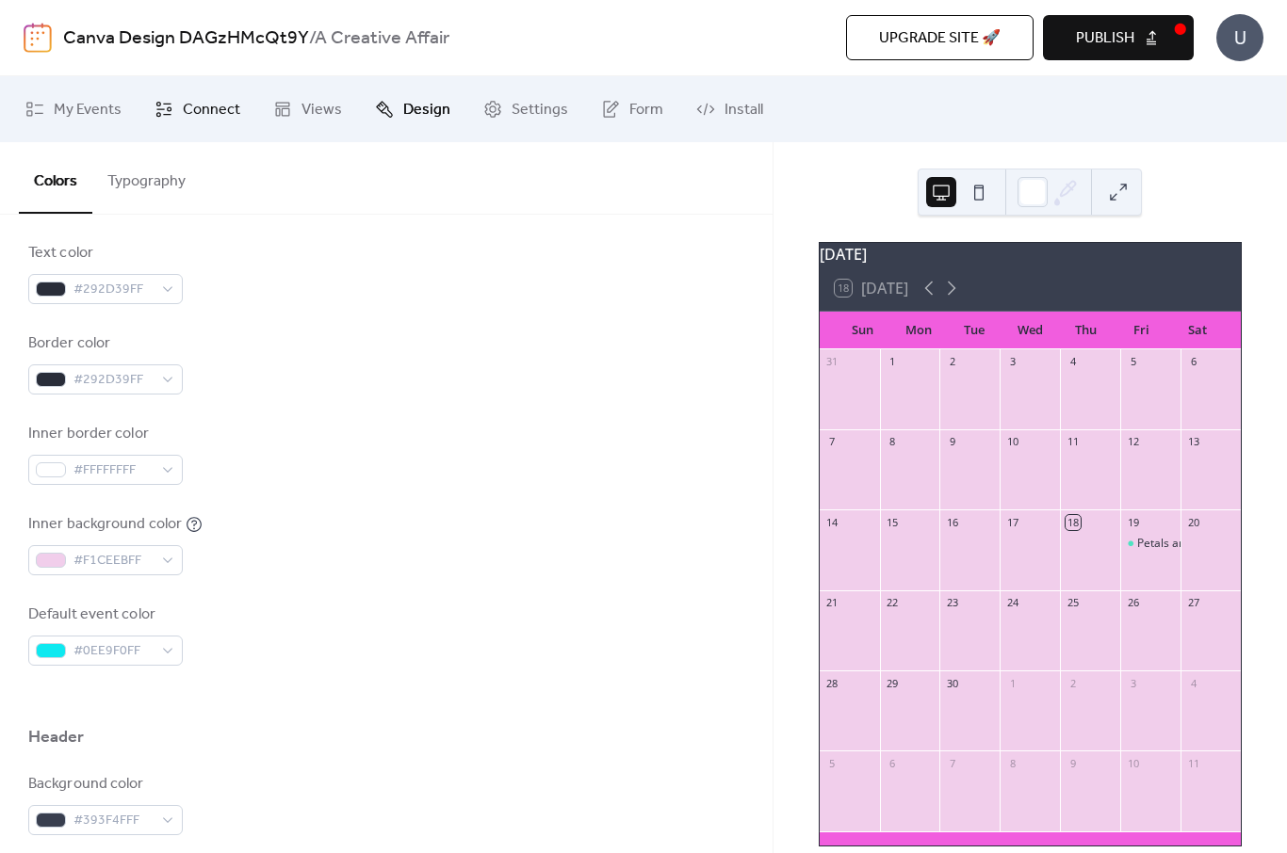
scroll to position [322, 0]
click at [180, 112] on link "Connect" at bounding box center [197, 109] width 114 height 51
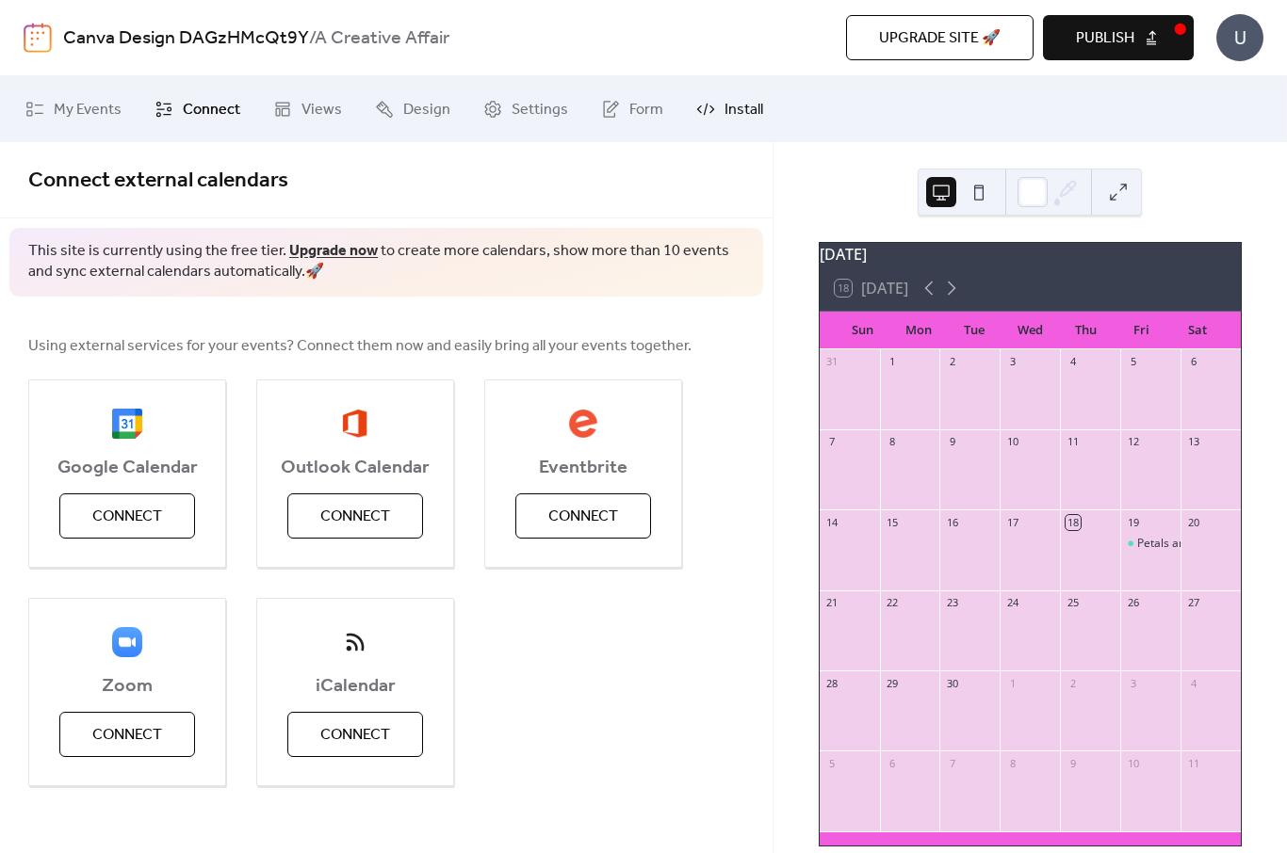
click at [706, 116] on icon at bounding box center [705, 109] width 19 height 19
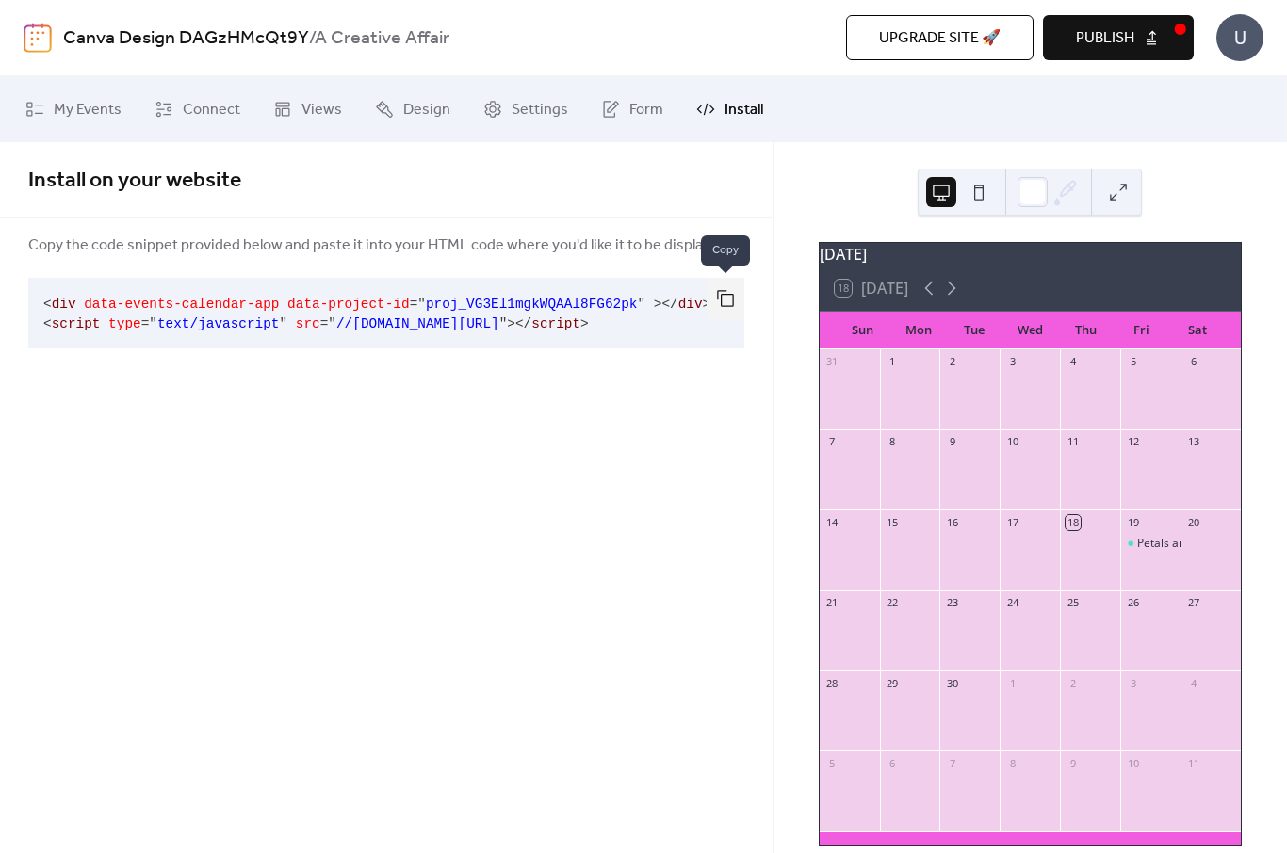
click at [725, 296] on button "button" at bounding box center [726, 298] width 38 height 41
click at [725, 299] on button "button" at bounding box center [726, 298] width 38 height 41
